Goal: Task Accomplishment & Management: Use online tool/utility

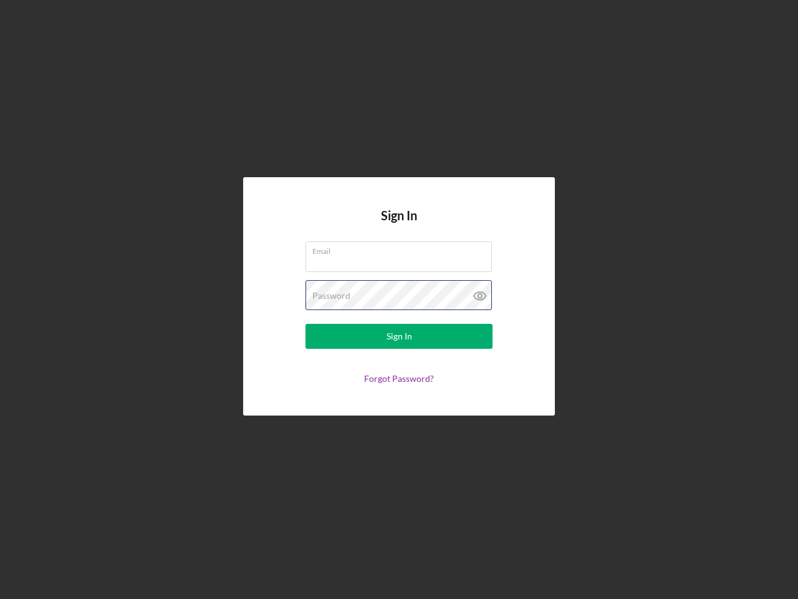
click at [399, 299] on div "Password" at bounding box center [399, 295] width 187 height 31
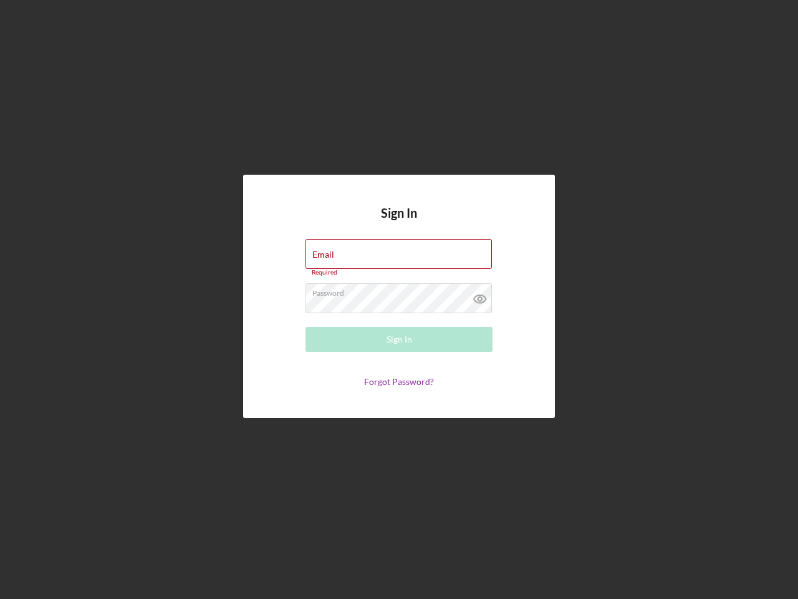
click at [480, 296] on icon at bounding box center [480, 298] width 31 height 31
